Goal: Task Accomplishment & Management: Manage account settings

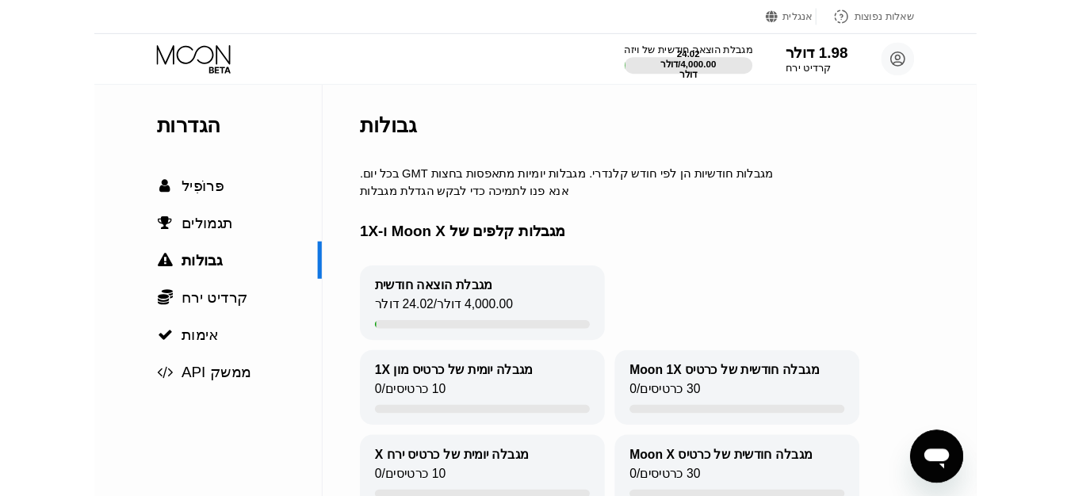
scroll to position [79, 0]
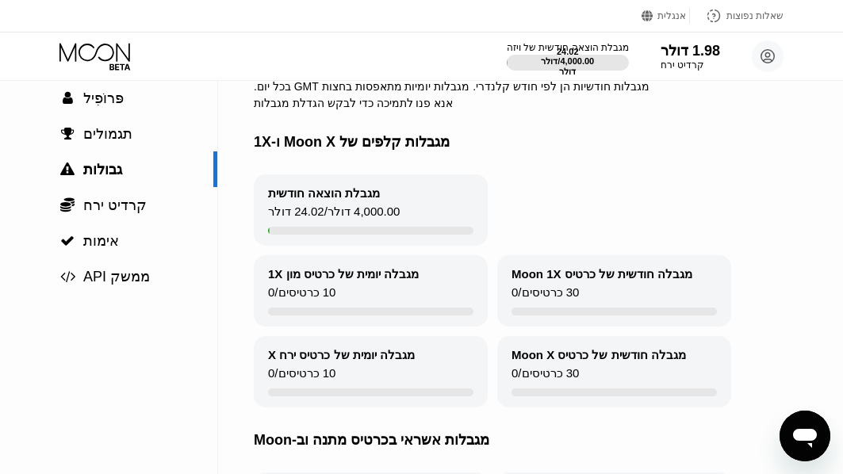
click at [753, 185] on div "מגבלת הוצאה חודשית 24.02 דולר / 4,000.00 דולר" at bounding box center [591, 209] width 674 height 71
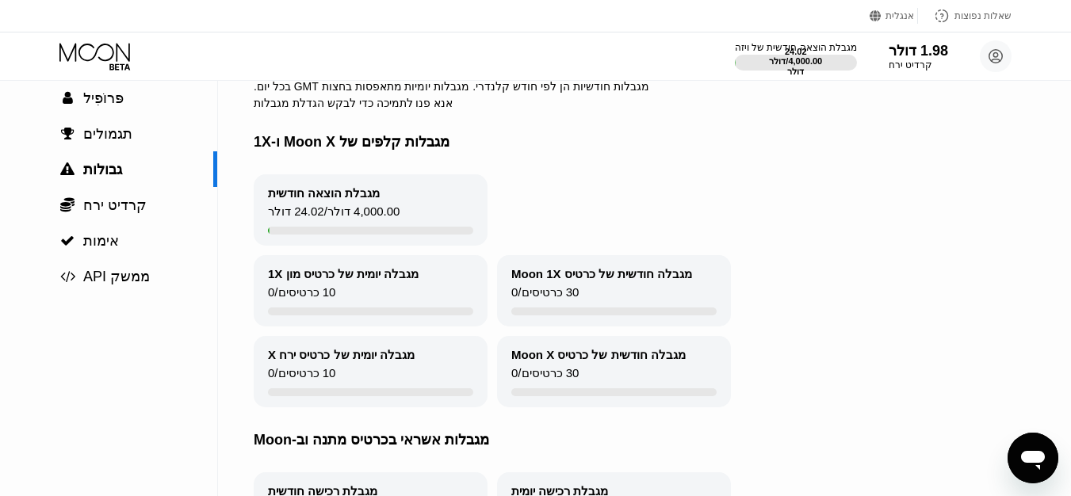
scroll to position [0, 0]
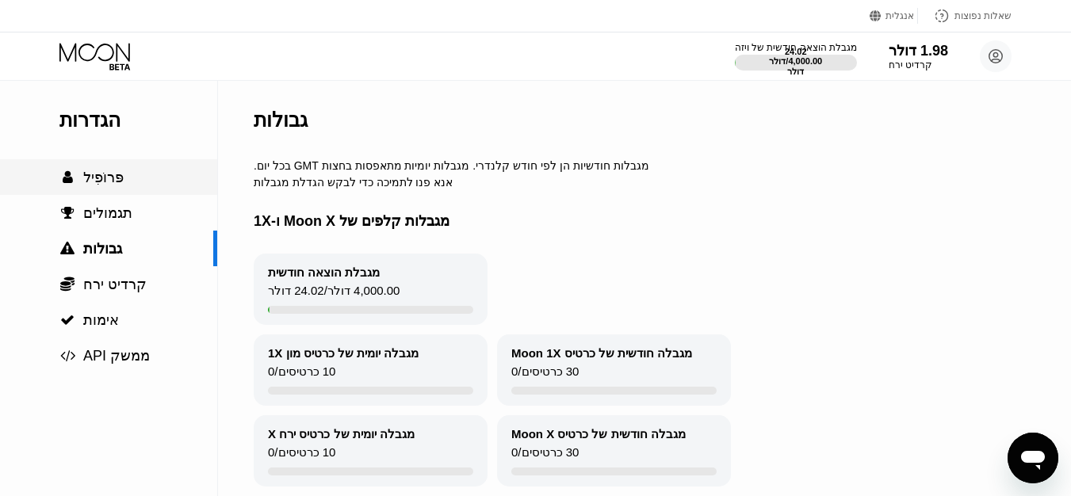
click at [143, 184] on div " פּרוֹפִיל" at bounding box center [108, 177] width 217 height 17
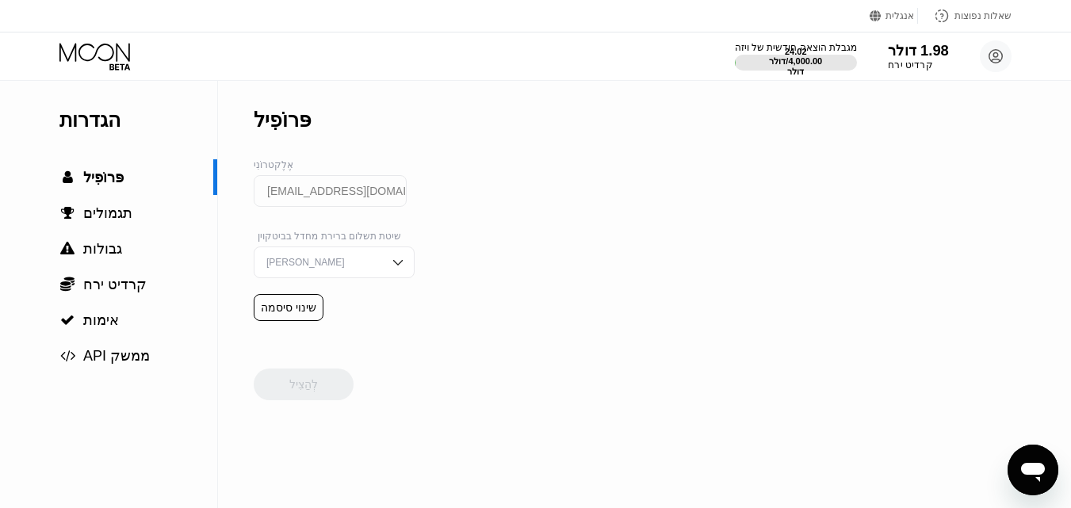
click at [854, 61] on font "קרדיט ירח" at bounding box center [910, 64] width 44 height 11
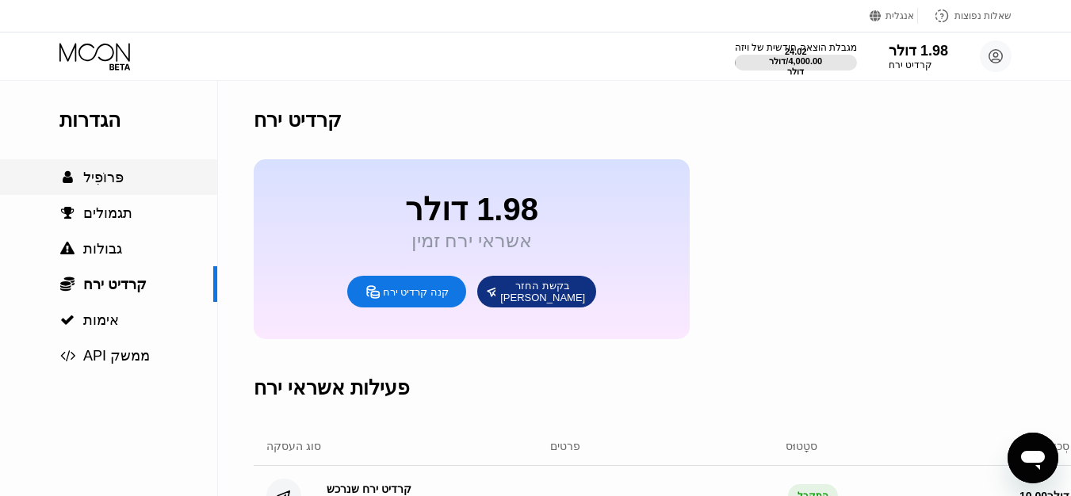
click at [126, 172] on div " פּרוֹפִיל" at bounding box center [108, 177] width 217 height 17
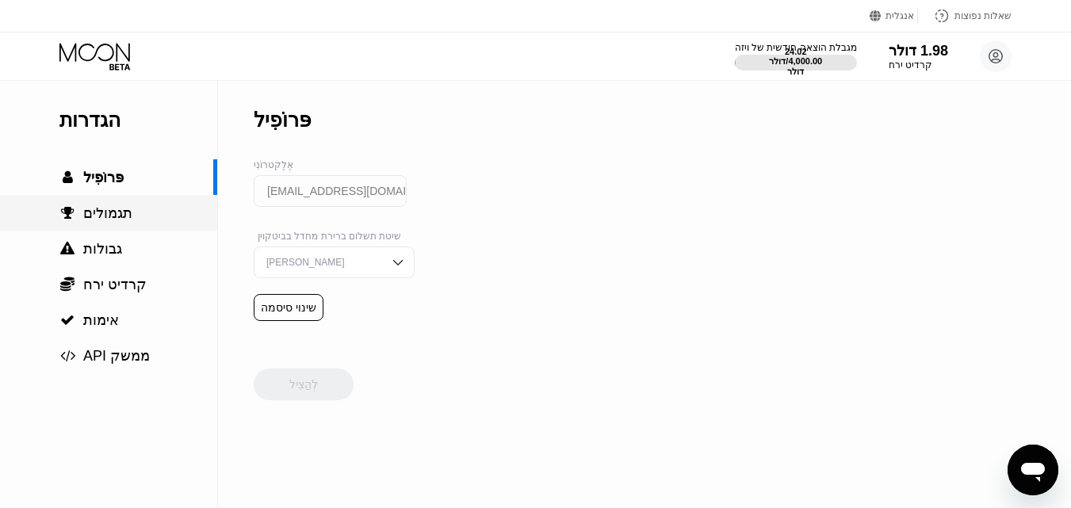
click at [162, 213] on div " תגמולים" at bounding box center [108, 213] width 217 height 17
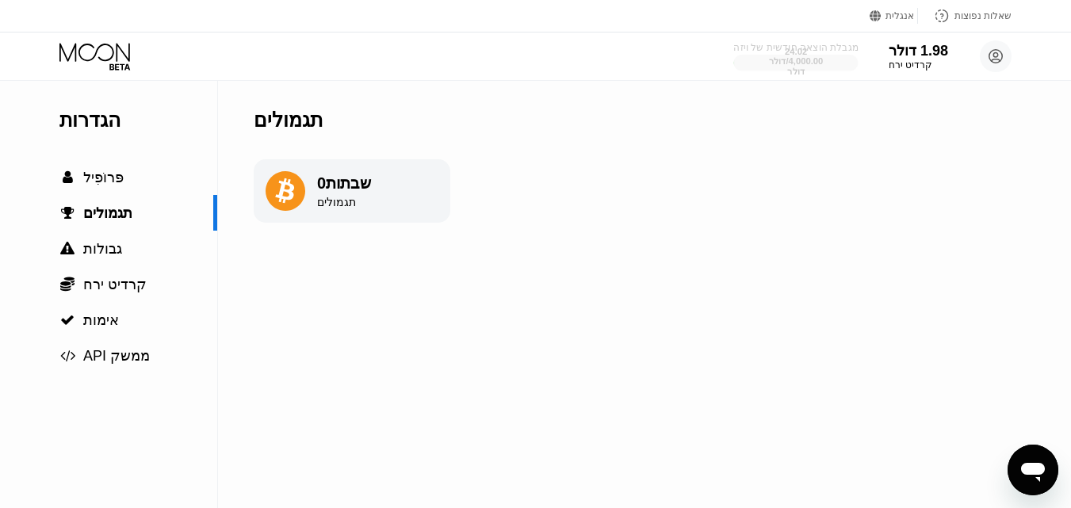
click at [830, 55] on div at bounding box center [795, 63] width 124 height 16
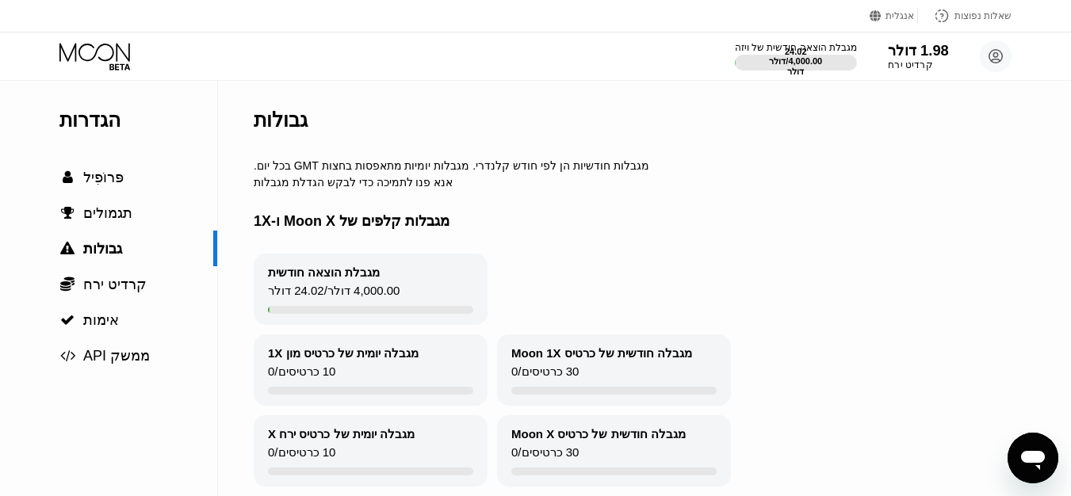
click at [854, 51] on font "1.98 דולר" at bounding box center [918, 51] width 61 height 16
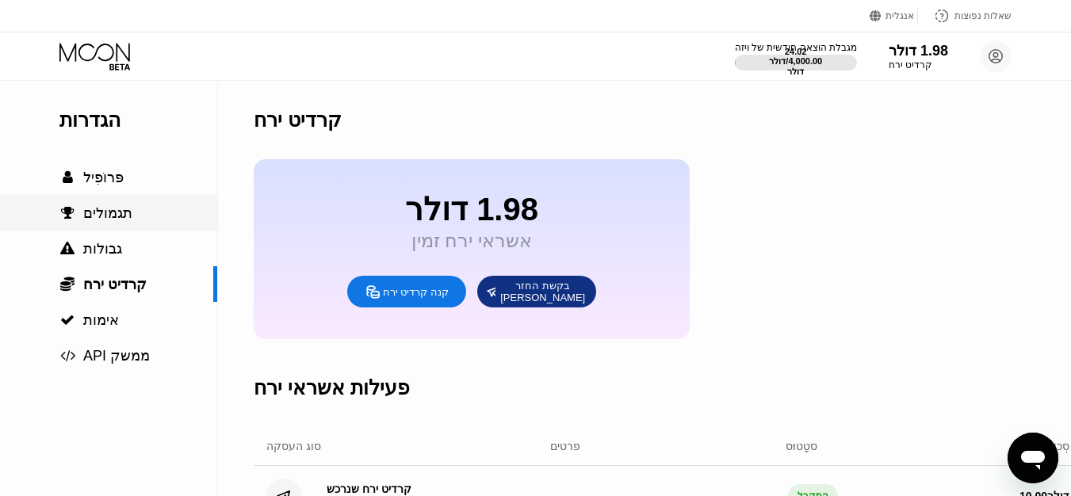
click at [127, 216] on font "תגמולים" at bounding box center [107, 213] width 49 height 16
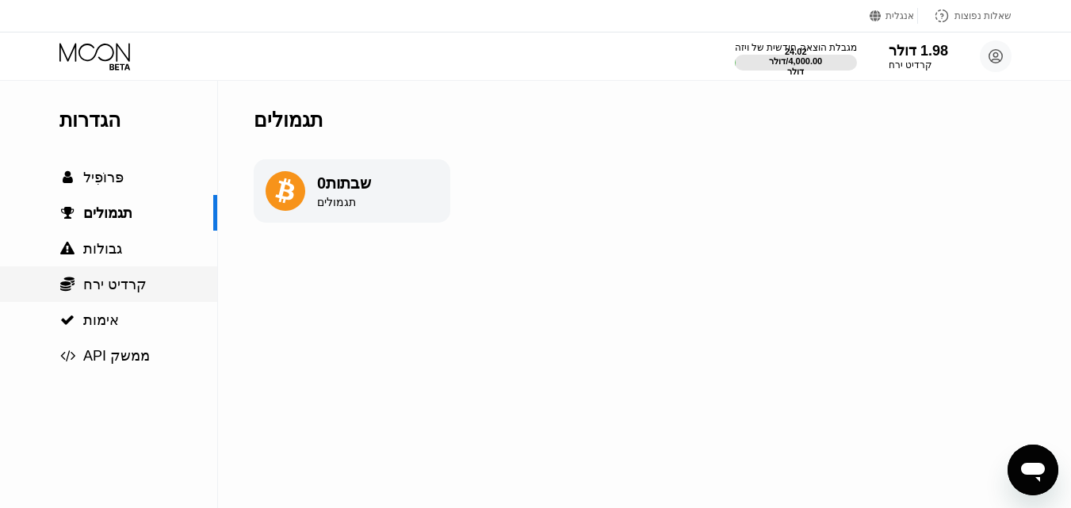
click at [134, 272] on div " קרדיט ירח" at bounding box center [108, 284] width 217 height 36
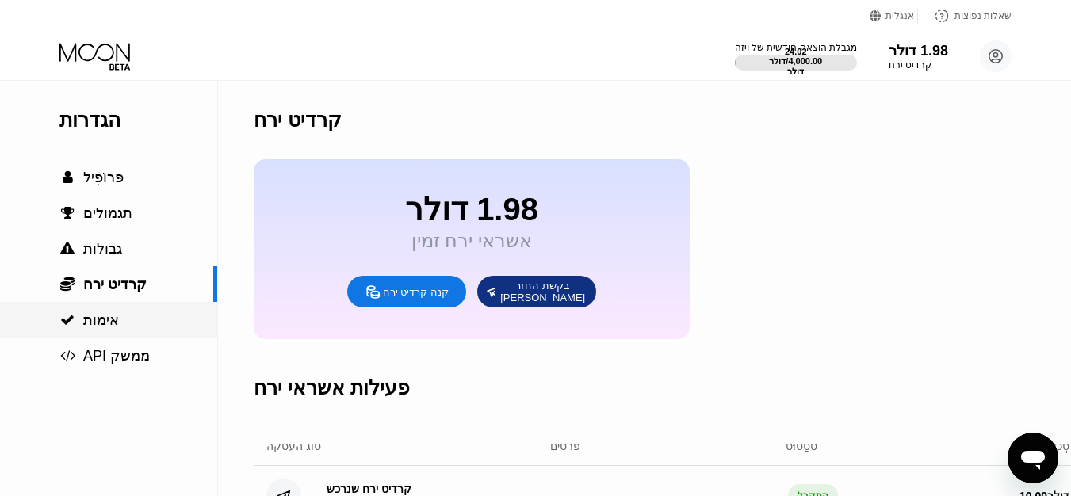
click at [122, 309] on div " אימות" at bounding box center [108, 320] width 217 height 36
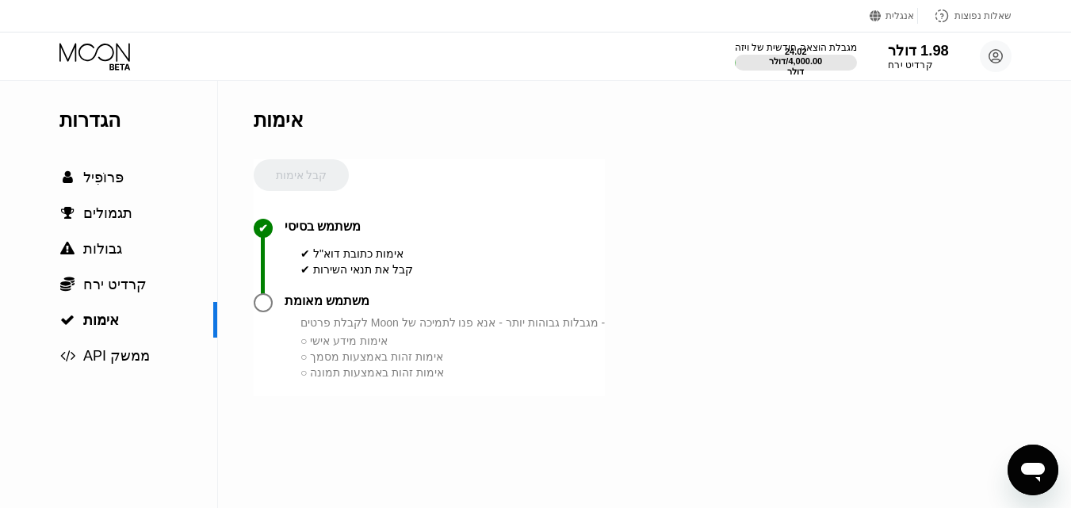
click at [854, 48] on font "1.98 דולר" at bounding box center [918, 51] width 61 height 16
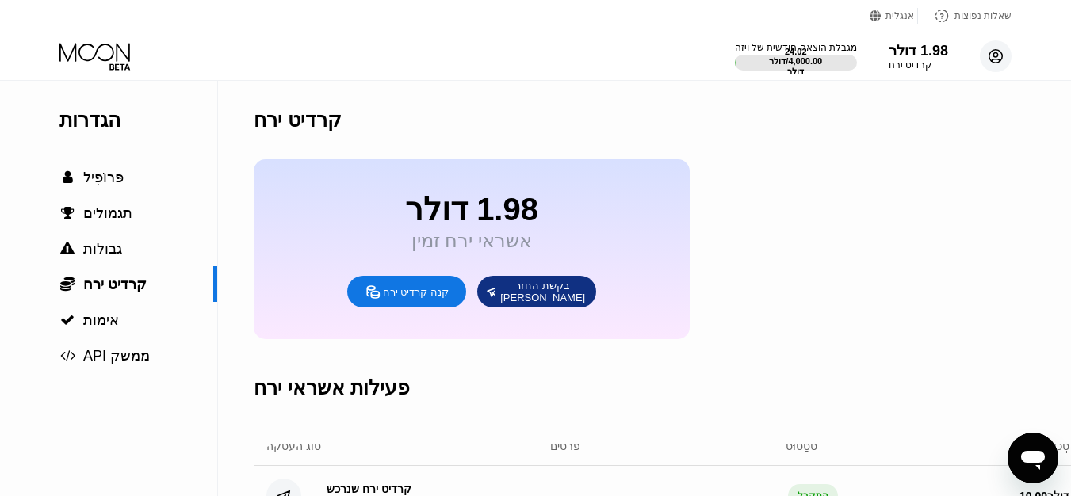
click at [854, 60] on circle at bounding box center [996, 56] width 32 height 32
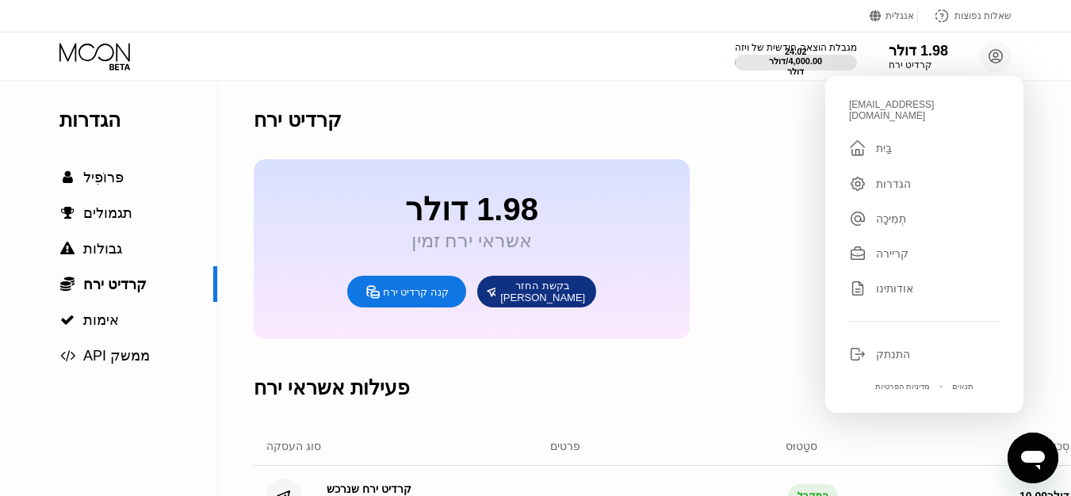
click at [854, 147] on div "" at bounding box center [862, 148] width 27 height 19
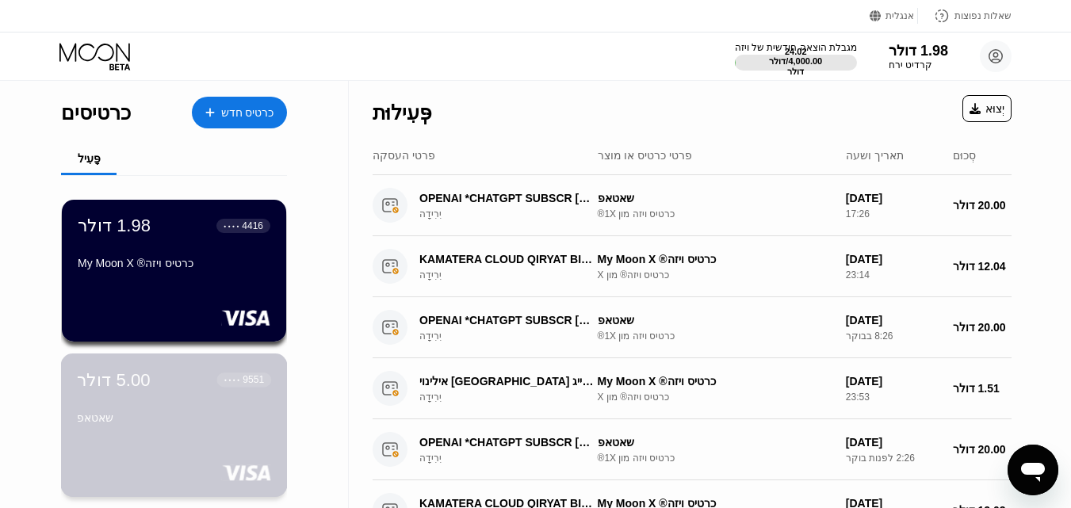
click at [243, 420] on div "שאטאפ" at bounding box center [174, 417] width 194 height 13
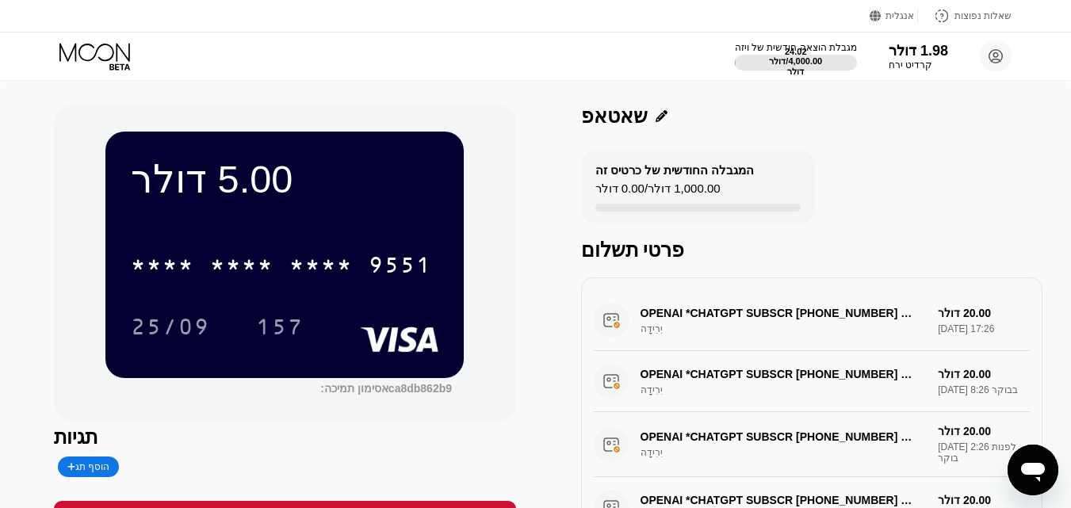
click at [321, 280] on font "*" at bounding box center [329, 266] width 16 height 25
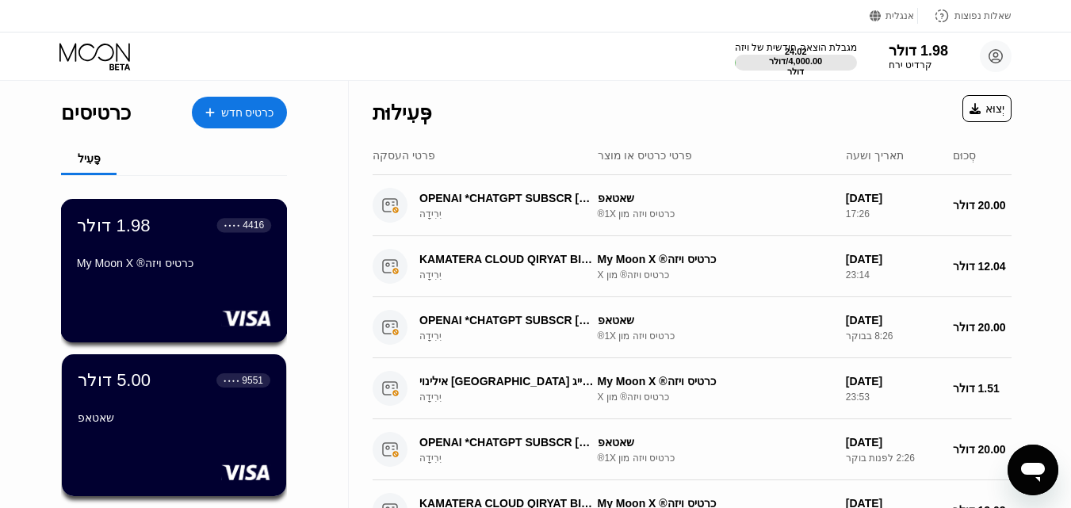
click at [253, 231] on font "4416" at bounding box center [253, 225] width 21 height 11
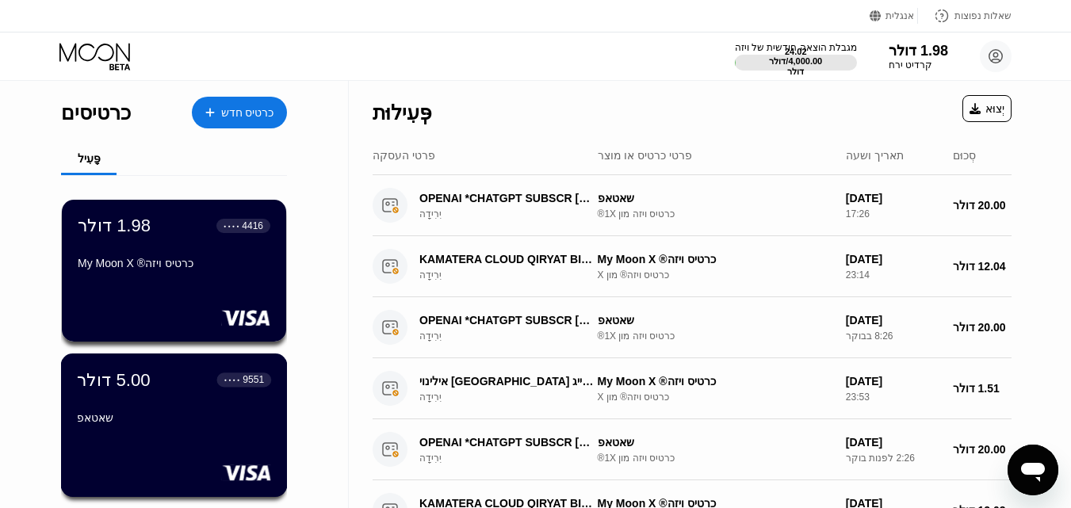
click at [207, 430] on div "שאטאפ" at bounding box center [174, 420] width 194 height 19
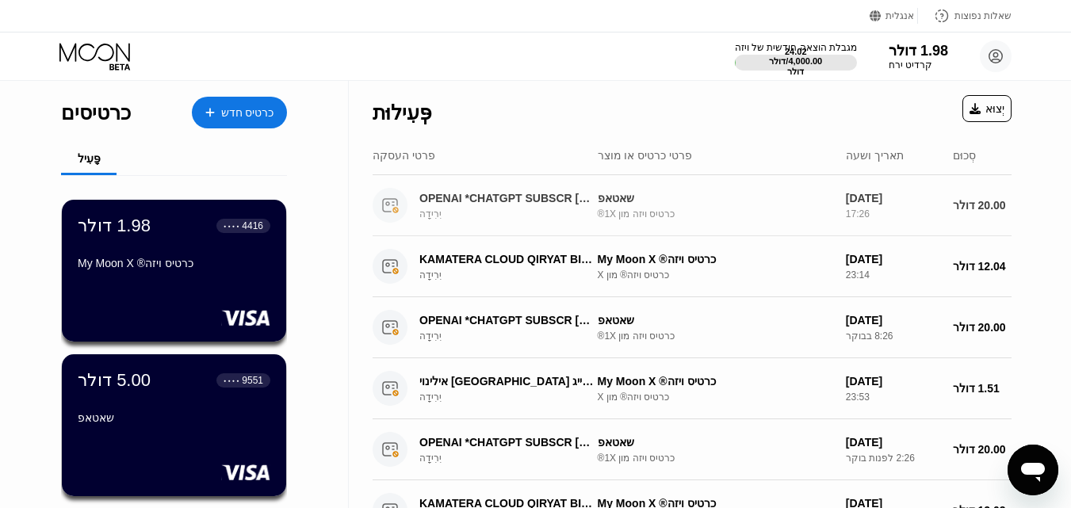
click at [854, 220] on div "[DATE] 17:26" at bounding box center [893, 206] width 94 height 28
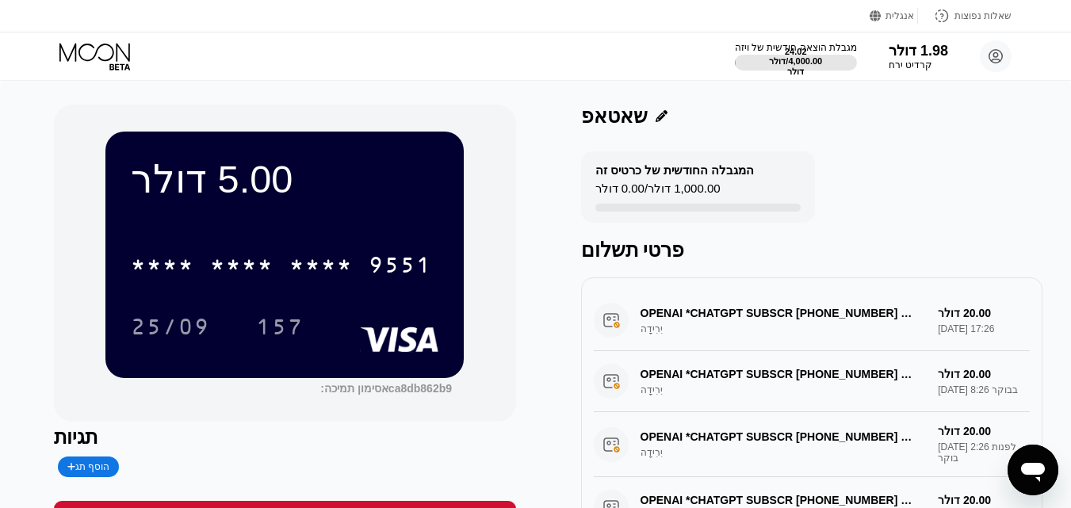
scroll to position [79, 0]
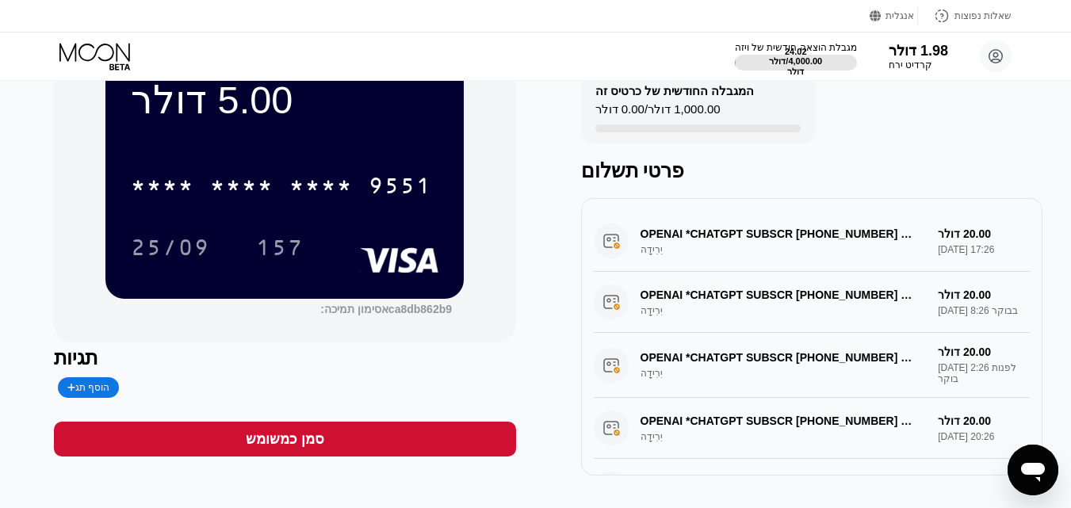
click at [790, 249] on div "OPENAI *CHATGPT SUBSCR [PHONE_NUMBER] ארה"ב יְרִידָה 20.00 דולר [DATE] 17:26" at bounding box center [812, 241] width 437 height 61
click at [617, 249] on div "OPENAI *CHATGPT SUBSCR [PHONE_NUMBER] ארה"ב יְרִידָה 20.00 דולר [DATE] 17:26" at bounding box center [812, 241] width 437 height 61
